Goal: Transaction & Acquisition: Purchase product/service

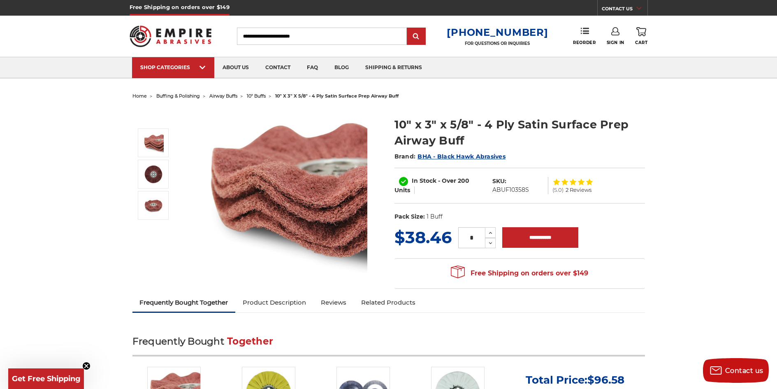
click at [570, 189] on span "2 Reviews" at bounding box center [578, 189] width 26 height 5
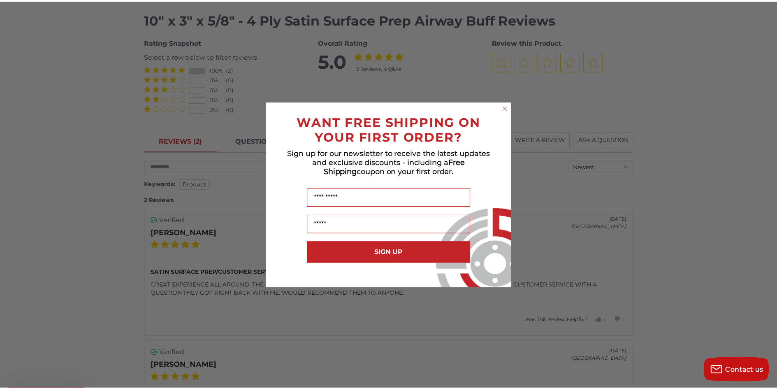
scroll to position [960, 0]
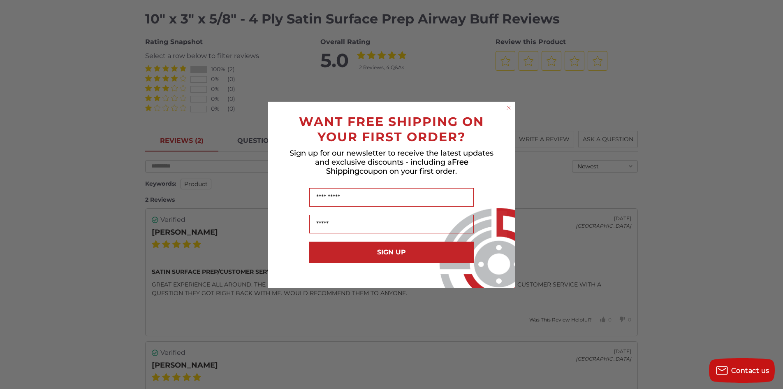
click at [507, 108] on circle "Close dialog" at bounding box center [509, 108] width 8 height 8
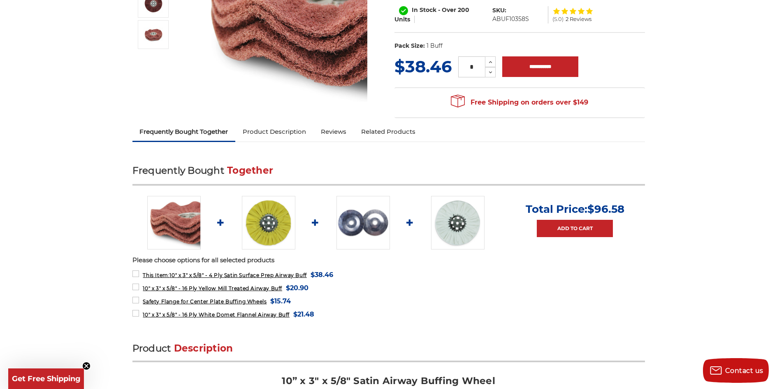
scroll to position [0, 0]
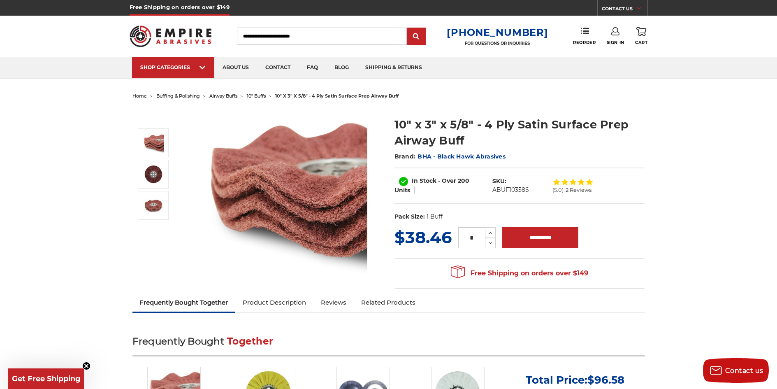
click at [253, 95] on span "10" buffs" at bounding box center [256, 96] width 19 height 6
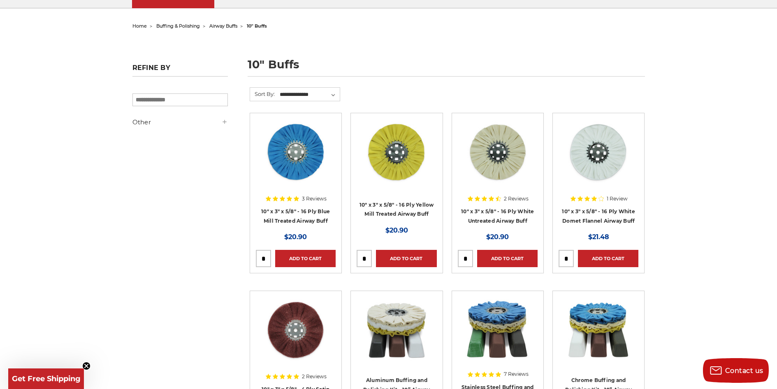
scroll to position [82, 0]
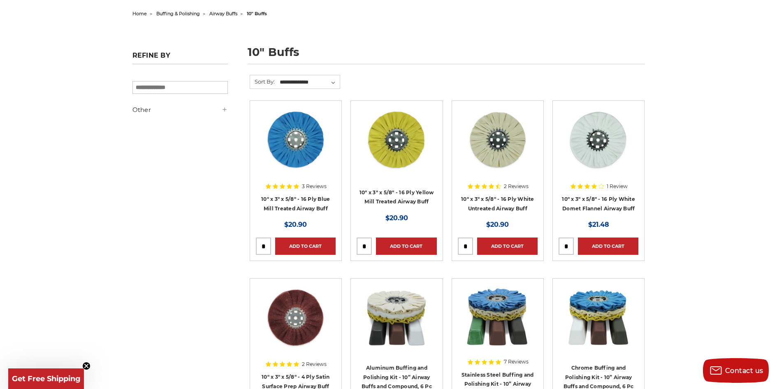
click at [225, 111] on use at bounding box center [224, 109] width 4 height 4
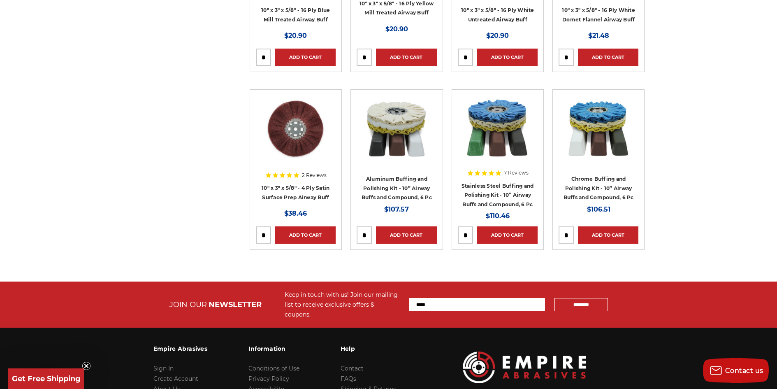
scroll to position [288, 0]
